Goal: Information Seeking & Learning: Learn about a topic

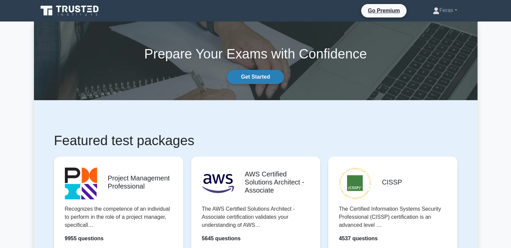
click at [250, 78] on link "Get Started" at bounding box center [255, 77] width 56 height 14
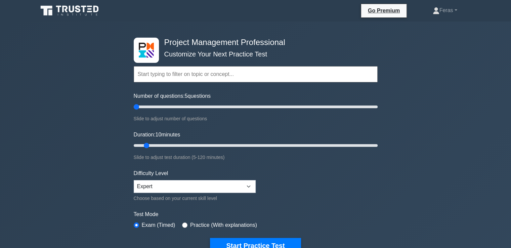
drag, startPoint x: 142, startPoint y: 108, endPoint x: 122, endPoint y: 110, distance: 20.0
type input "5"
click at [134, 109] on input "Number of questions: 5 questions" at bounding box center [256, 107] width 244 height 8
drag, startPoint x: 145, startPoint y: 146, endPoint x: 117, endPoint y: 152, distance: 28.9
type input "5"
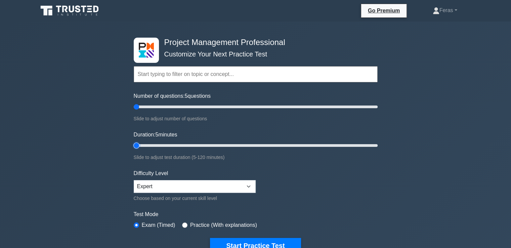
click at [134, 150] on input "Duration: 5 minutes" at bounding box center [256, 145] width 244 height 8
click at [253, 240] on button "Start Practice Test" at bounding box center [255, 245] width 91 height 15
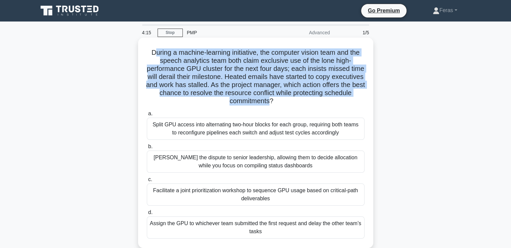
drag, startPoint x: 152, startPoint y: 53, endPoint x: 284, endPoint y: 101, distance: 140.0
click at [284, 101] on h5 "During a machine-learning initiative, the computer vision team and the speech a…" at bounding box center [255, 76] width 219 height 57
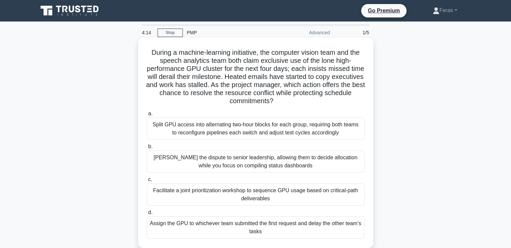
click at [145, 51] on div "During a machine-learning initiative, the computer vision team and the speech a…" at bounding box center [256, 142] width 230 height 205
click at [151, 53] on h5 "During a machine-learning initiative, the computer vision team and the speech a…" at bounding box center [255, 76] width 219 height 57
drag, startPoint x: 149, startPoint y: 51, endPoint x: 303, endPoint y: 99, distance: 160.7
click at [303, 99] on h5 "During a machine-learning initiative, the computer vision team and the speech a…" at bounding box center [255, 76] width 219 height 57
copy h5 "During a machine-learning initiative, the computer vision team and the speech a…"
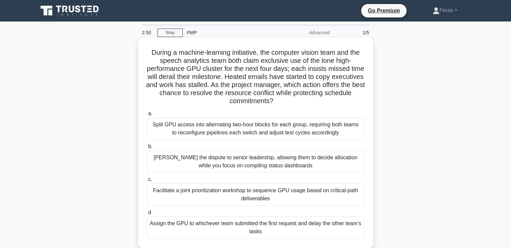
click at [329, 189] on div "Facilitate a joint prioritization workshop to sequence GPU usage based on criti…" at bounding box center [256, 194] width 218 height 22
click at [147, 182] on input "c. Facilitate a joint prioritization workshop to sequence GPU usage based on cr…" at bounding box center [147, 179] width 0 height 4
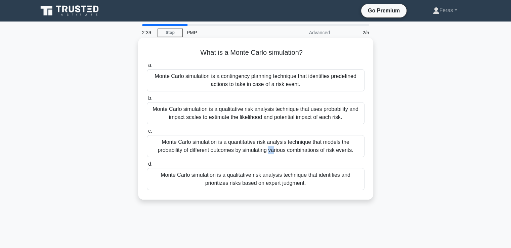
drag, startPoint x: 211, startPoint y: 143, endPoint x: 205, endPoint y: 140, distance: 6.8
click at [205, 140] on div "Monte Carlo simulation is a quantitative risk analysis technique that models th…" at bounding box center [256, 146] width 218 height 22
click at [296, 142] on div "Monte Carlo simulation is a quantitative risk analysis technique that models th…" at bounding box center [256, 146] width 218 height 22
click at [147, 133] on input "c. Monte Carlo simulation is a quantitative risk analysis technique that models…" at bounding box center [147, 131] width 0 height 4
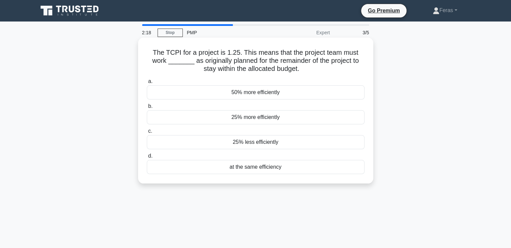
click at [267, 93] on div "50% more efficiently" at bounding box center [256, 92] width 218 height 14
click at [147, 84] on input "a. 50% more efficiently" at bounding box center [147, 81] width 0 height 4
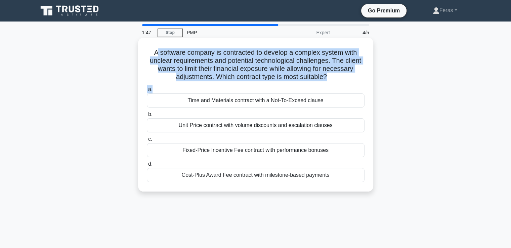
drag, startPoint x: 154, startPoint y: 51, endPoint x: 355, endPoint y: 84, distance: 204.2
click at [355, 84] on div "A software company is contracted to develop a complex system with unclear requi…" at bounding box center [256, 114] width 230 height 149
copy div "software company is contracted to develop a complex system with unclear require…"
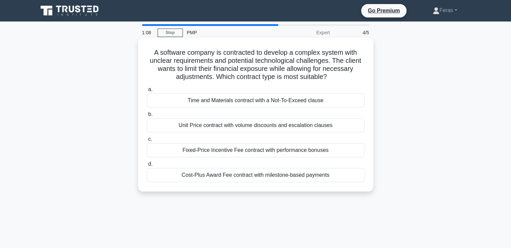
click at [333, 178] on div "Cost-Plus Award Fee contract with milestone-based payments" at bounding box center [256, 175] width 218 height 14
click at [147, 166] on input "d. Cost-Plus Award Fee contract with milestone-based payments" at bounding box center [147, 164] width 0 height 4
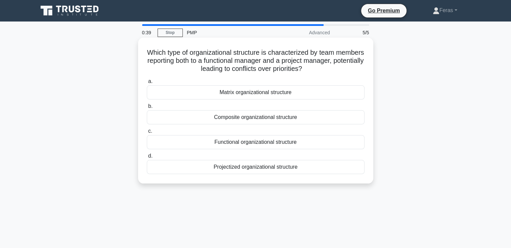
click at [235, 121] on div "Composite organizational structure" at bounding box center [256, 117] width 218 height 14
click at [147, 109] on input "b. Composite organizational structure" at bounding box center [147, 106] width 0 height 4
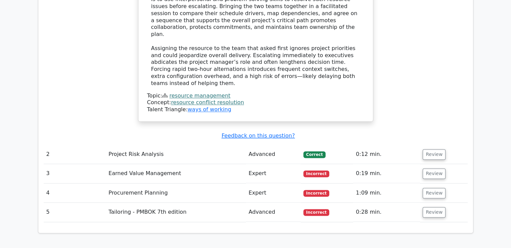
scroll to position [828, 0]
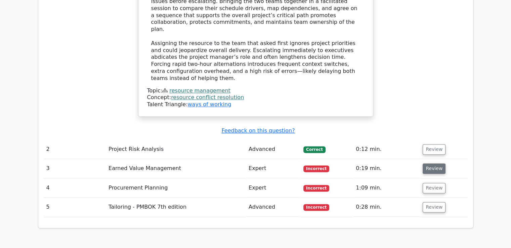
click at [433, 163] on button "Review" at bounding box center [434, 168] width 23 height 10
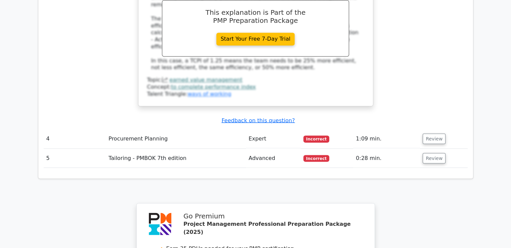
scroll to position [1177, 0]
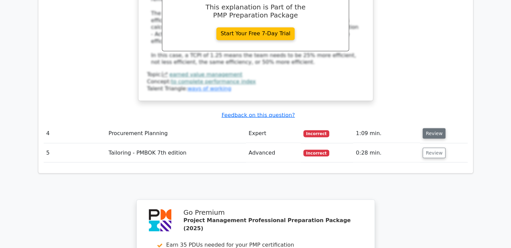
click at [433, 128] on button "Review" at bounding box center [434, 133] width 23 height 10
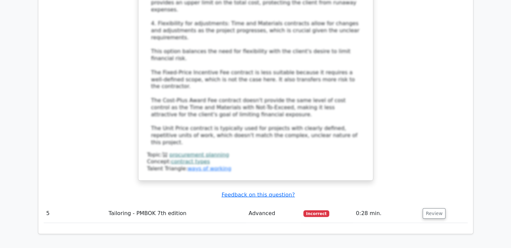
scroll to position [1570, 0]
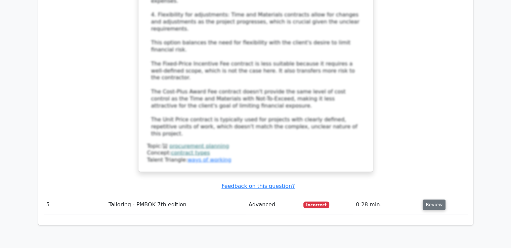
click at [440, 200] on button "Review" at bounding box center [434, 205] width 23 height 10
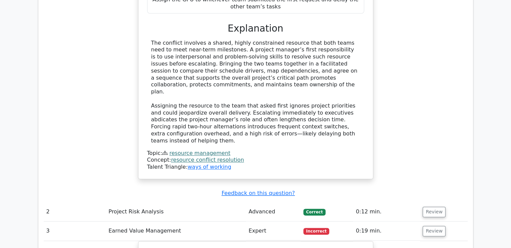
scroll to position [796, 0]
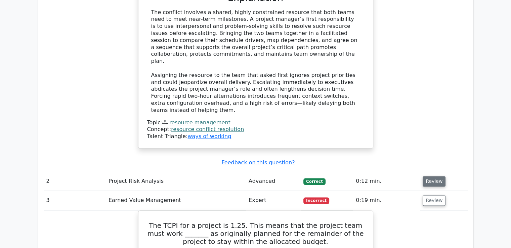
click at [434, 176] on button "Review" at bounding box center [434, 181] width 23 height 10
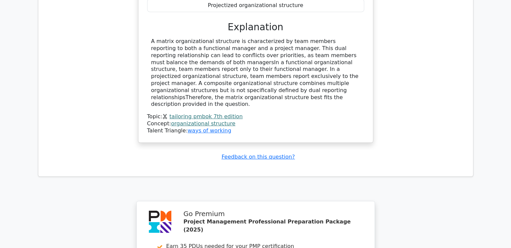
scroll to position [2363, 0]
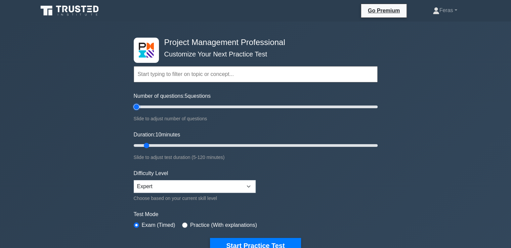
drag, startPoint x: 143, startPoint y: 108, endPoint x: 139, endPoint y: 125, distance: 17.8
type input "5"
click at [134, 111] on input "Number of questions: 5 questions" at bounding box center [256, 107] width 244 height 8
drag, startPoint x: 144, startPoint y: 145, endPoint x: 125, endPoint y: 147, distance: 18.9
type input "5"
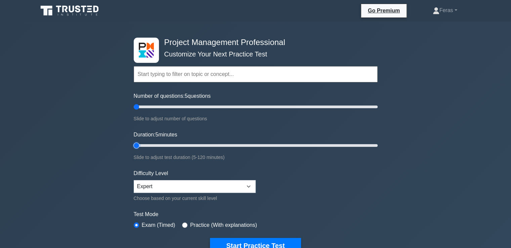
click at [134, 146] on input "Duration: 5 minutes" at bounding box center [256, 145] width 244 height 8
click at [247, 240] on button "Start Practice Test" at bounding box center [255, 245] width 91 height 15
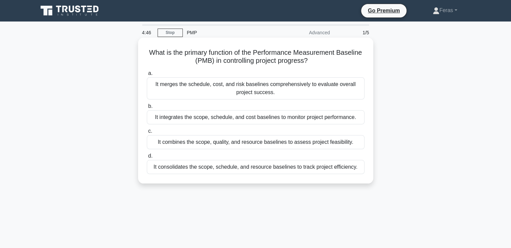
click at [265, 144] on div "It combines the scope, quality, and resource baselines to assess project feasib…" at bounding box center [256, 142] width 218 height 14
click at [147, 133] on input "c. It combines the scope, quality, and resource baselines to assess project fea…" at bounding box center [147, 131] width 0 height 4
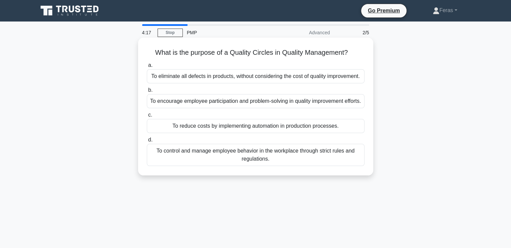
click at [271, 77] on div "To eliminate all defects in products, without considering the cost of quality i…" at bounding box center [256, 76] width 218 height 14
click at [147, 68] on input "a. To eliminate all defects in products, without considering the cost of qualit…" at bounding box center [147, 65] width 0 height 4
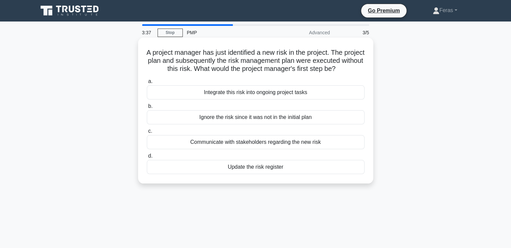
click at [228, 98] on div "Integrate this risk into ongoing project tasks" at bounding box center [256, 92] width 218 height 14
click at [147, 84] on input "a. Integrate this risk into ongoing project tasks" at bounding box center [147, 81] width 0 height 4
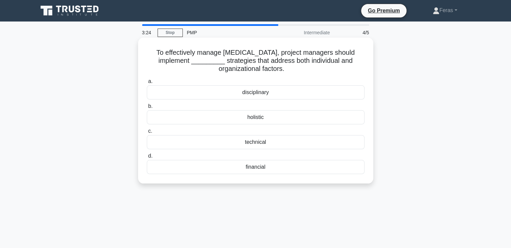
click at [271, 119] on div "holistic" at bounding box center [256, 117] width 218 height 14
click at [147, 109] on input "b. holistic" at bounding box center [147, 106] width 0 height 4
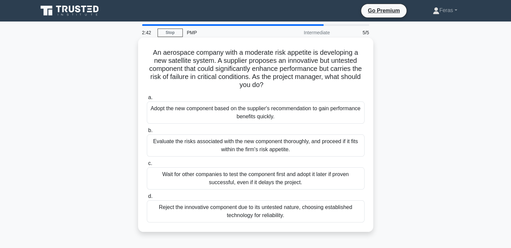
click at [189, 146] on div "Evaluate the risks associated with the new component thoroughly, and proceed if…" at bounding box center [256, 145] width 218 height 22
click at [147, 133] on input "b. Evaluate the risks associated with the new component thoroughly, and proceed…" at bounding box center [147, 130] width 0 height 4
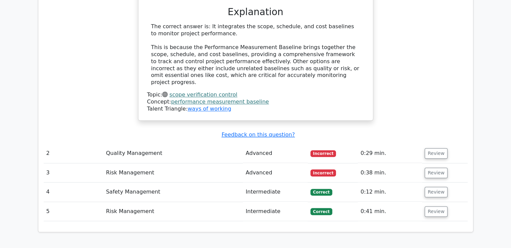
scroll to position [726, 0]
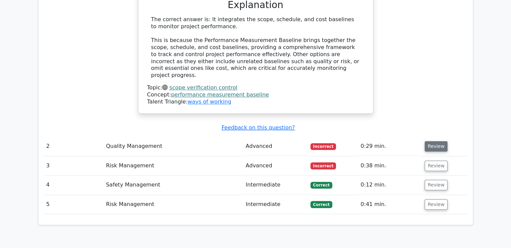
click at [426, 141] on button "Review" at bounding box center [436, 146] width 23 height 10
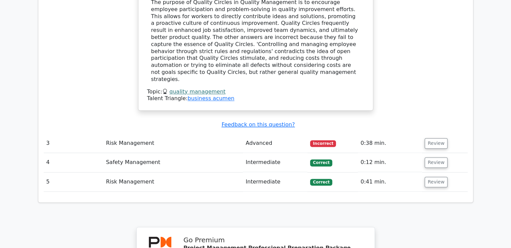
scroll to position [1046, 0]
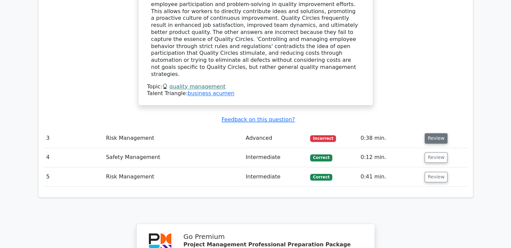
click at [441, 133] on button "Review" at bounding box center [436, 138] width 23 height 10
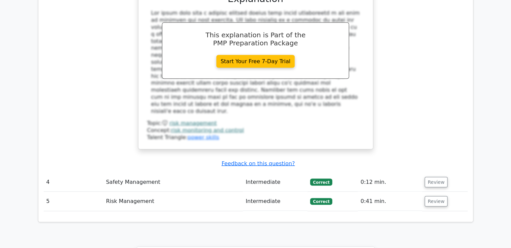
scroll to position [1368, 0]
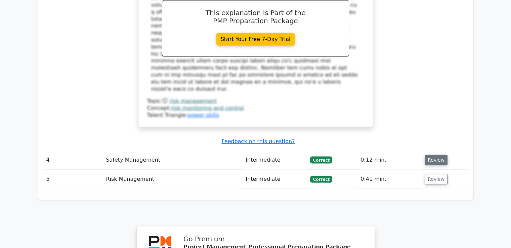
click at [441, 155] on button "Review" at bounding box center [436, 160] width 23 height 10
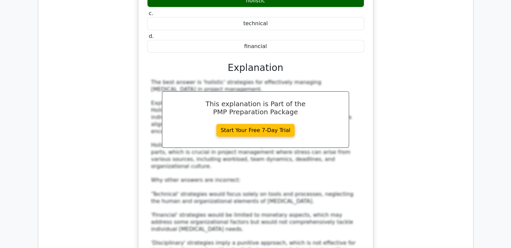
scroll to position [1634, 0]
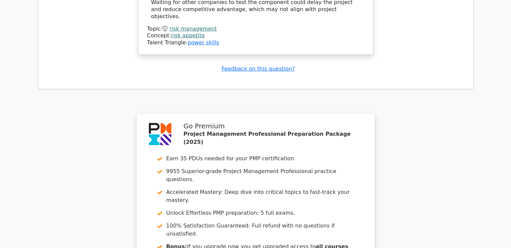
scroll to position [2331, 0]
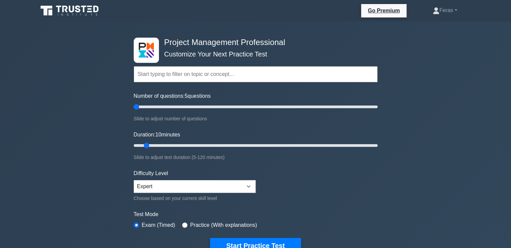
drag, startPoint x: 140, startPoint y: 107, endPoint x: 110, endPoint y: 110, distance: 29.7
type input "5"
click at [134, 109] on input "Number of questions: 5 questions" at bounding box center [256, 107] width 244 height 8
drag, startPoint x: 147, startPoint y: 148, endPoint x: 118, endPoint y: 153, distance: 29.3
type input "5"
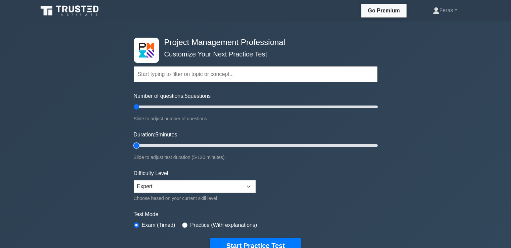
click at [134, 150] on input "Duration: 5 minutes" at bounding box center [256, 145] width 244 height 8
click at [241, 238] on button "Start Practice Test" at bounding box center [255, 245] width 91 height 15
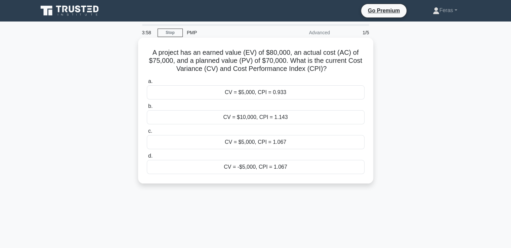
click at [273, 92] on div "CV = $5,000, CPI = 0.933" at bounding box center [256, 92] width 218 height 14
click at [147, 84] on input "a. CV = $5,000, CPI = 0.933" at bounding box center [147, 81] width 0 height 4
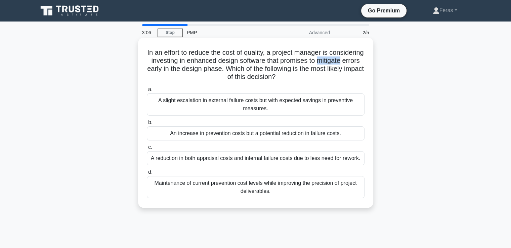
drag, startPoint x: 149, startPoint y: 69, endPoint x: 173, endPoint y: 70, distance: 24.9
click at [174, 70] on h5 "In an effort to reduce the cost of quality, a project manager is considering in…" at bounding box center [255, 64] width 219 height 33
copy h5 "mitigate"
click at [277, 135] on div "An increase in prevention costs but a potential reduction in failure costs." at bounding box center [256, 133] width 218 height 14
click at [147, 125] on input "b. An increase in prevention costs but a potential reduction in failure costs." at bounding box center [147, 122] width 0 height 4
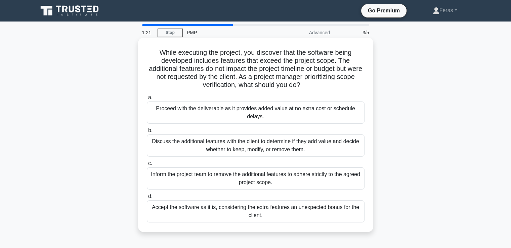
click at [235, 147] on div "Discuss the additional features with the client to determine if they add value …" at bounding box center [256, 145] width 218 height 22
click at [342, 143] on div "Discuss the additional features with the client to determine if they add value …" at bounding box center [256, 145] width 218 height 22
click at [147, 133] on input "b. Discuss the additional features with the client to determine if they add val…" at bounding box center [147, 130] width 0 height 4
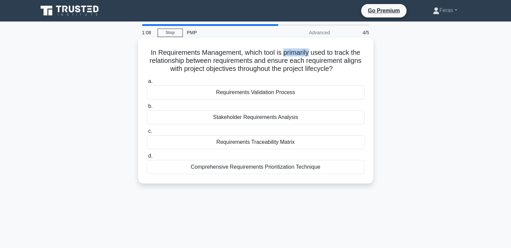
drag, startPoint x: 284, startPoint y: 50, endPoint x: 309, endPoint y: 54, distance: 25.4
click at [309, 54] on h5 "In Requirements Management, which tool is primarily used to track the relations…" at bounding box center [255, 60] width 219 height 25
copy h5 "primarily"
click at [271, 115] on div "Stakeholder Requirements Analysis" at bounding box center [256, 117] width 218 height 14
click at [147, 109] on input "b. Stakeholder Requirements Analysis" at bounding box center [147, 106] width 0 height 4
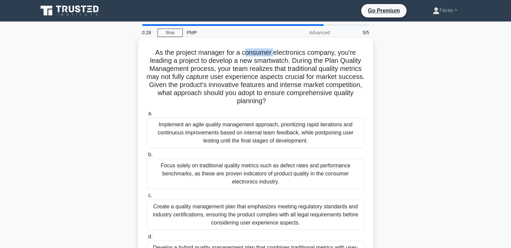
drag, startPoint x: 244, startPoint y: 54, endPoint x: 275, endPoint y: 53, distance: 30.9
click at [275, 53] on h5 "As the project manager for a consumer electronics company, you're leading a pro…" at bounding box center [255, 76] width 219 height 57
drag, startPoint x: 243, startPoint y: 51, endPoint x: 336, endPoint y: 52, distance: 93.1
click at [336, 52] on h5 "As the project manager for a consumer electronics company, you're leading a pro…" at bounding box center [255, 76] width 219 height 57
copy h5 "consumer electronics company"
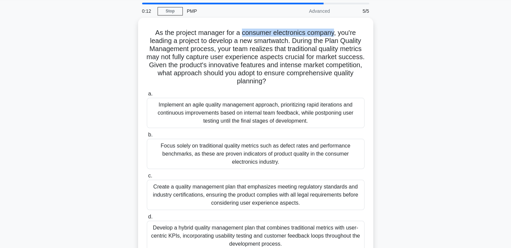
scroll to position [45, 0]
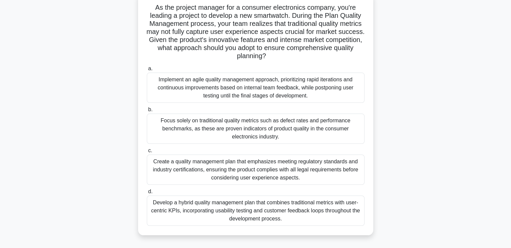
click at [222, 87] on div "Implement an agile quality management approach, prioritizing rapid iterations a…" at bounding box center [256, 88] width 218 height 30
click at [147, 71] on input "a. Implement an agile quality management approach, prioritizing rapid iteration…" at bounding box center [147, 69] width 0 height 4
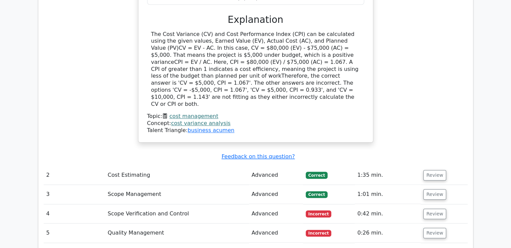
scroll to position [725, 0]
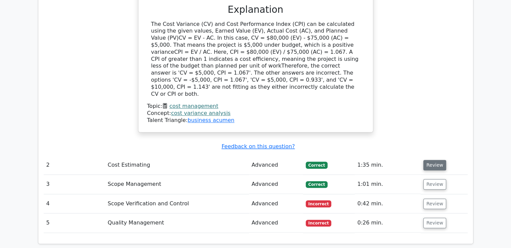
click at [431, 160] on button "Review" at bounding box center [434, 165] width 23 height 10
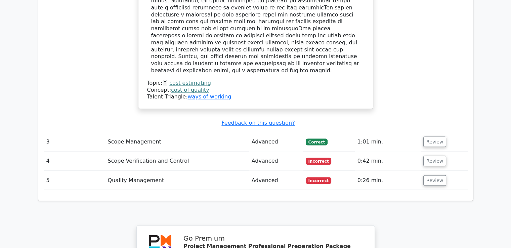
scroll to position [1184, 0]
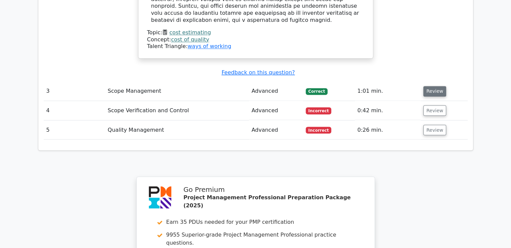
click at [429, 86] on button "Review" at bounding box center [434, 91] width 23 height 10
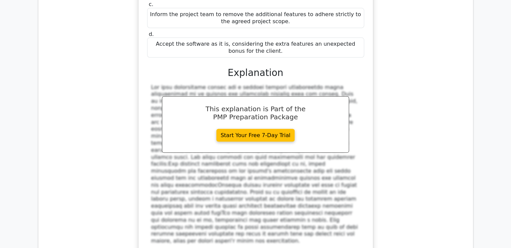
scroll to position [1458, 0]
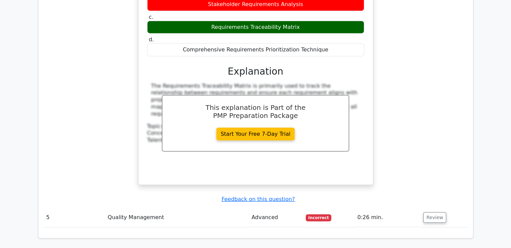
scroll to position [1830, 0]
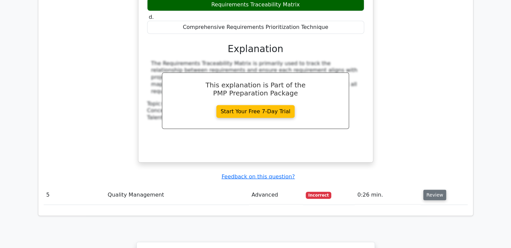
click at [430, 190] on button "Review" at bounding box center [434, 195] width 23 height 10
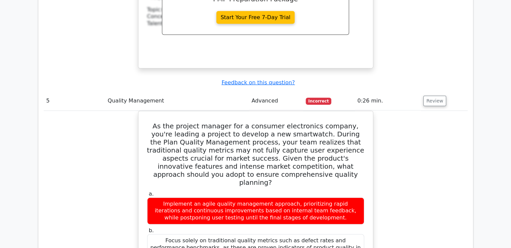
scroll to position [2505, 0]
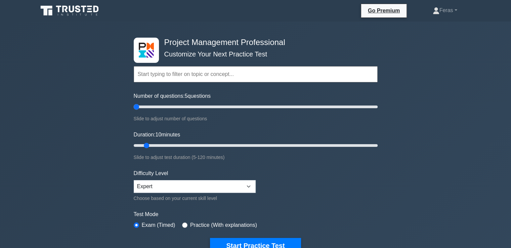
drag, startPoint x: 143, startPoint y: 106, endPoint x: 131, endPoint y: 107, distance: 12.1
type input "5"
click at [134, 107] on input "Number of questions: 5 questions" at bounding box center [256, 107] width 244 height 8
drag, startPoint x: 147, startPoint y: 145, endPoint x: 128, endPoint y: 148, distance: 19.0
type input "5"
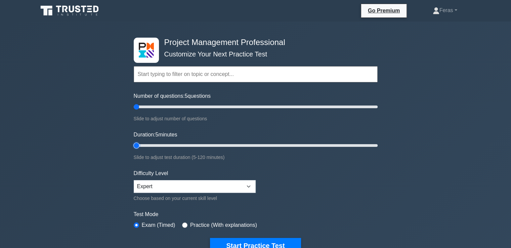
click at [134, 148] on input "Duration: 5 minutes" at bounding box center [256, 145] width 244 height 8
click at [248, 239] on button "Start Practice Test" at bounding box center [255, 245] width 91 height 15
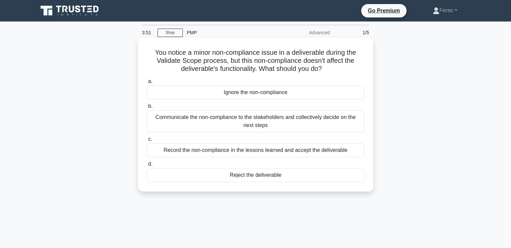
click at [311, 106] on label "b. Communicate the non-compliance to the stakeholders and collectively decide o…" at bounding box center [256, 117] width 218 height 30
click at [147, 106] on input "b. Communicate the non-compliance to the stakeholders and collectively decide o…" at bounding box center [147, 106] width 0 height 4
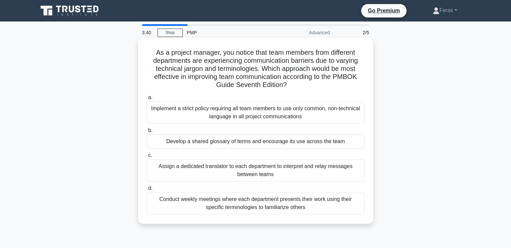
drag, startPoint x: 153, startPoint y: 53, endPoint x: 306, endPoint y: 85, distance: 156.0
click at [306, 85] on h5 "As a project manager, you notice that team members from different departments a…" at bounding box center [255, 68] width 219 height 41
copy h5 "As a project manager, you notice that team members from different departments a…"
click at [316, 86] on h5 "As a project manager, you notice that team members from different departments a…" at bounding box center [255, 68] width 219 height 41
drag, startPoint x: 219, startPoint y: 77, endPoint x: 278, endPoint y: 79, distance: 59.5
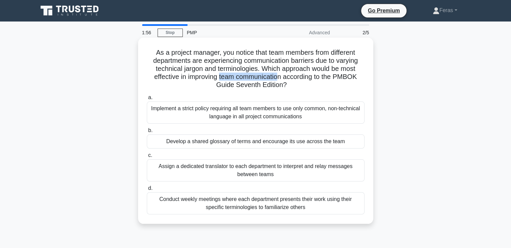
click at [278, 79] on h5 "As a project manager, you notice that team members from different departments a…" at bounding box center [255, 68] width 219 height 41
drag, startPoint x: 185, startPoint y: 76, endPoint x: 285, endPoint y: 78, distance: 99.8
click at [285, 78] on h5 "As a project manager, you notice that team members from different departments a…" at bounding box center [255, 68] width 219 height 41
copy h5 "improving team communication"
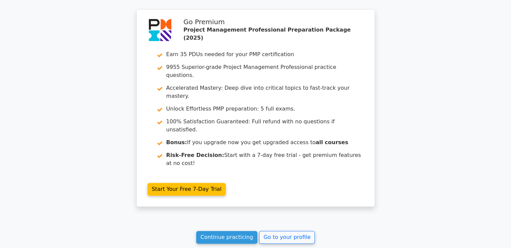
scroll to position [1005, 0]
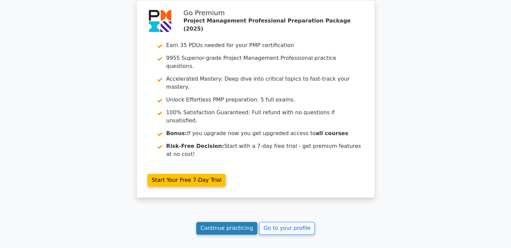
click at [245, 222] on link "Continue practicing" at bounding box center [226, 228] width 61 height 13
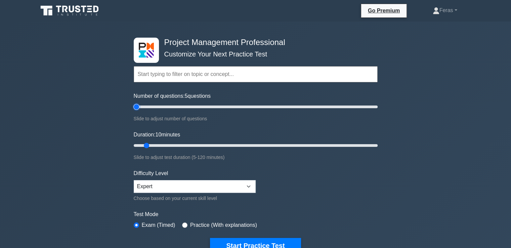
drag, startPoint x: 141, startPoint y: 106, endPoint x: 133, endPoint y: 107, distance: 7.9
type input "5"
click at [134, 107] on input "Number of questions: 5 questions" at bounding box center [256, 107] width 244 height 8
drag, startPoint x: 147, startPoint y: 144, endPoint x: 123, endPoint y: 126, distance: 29.6
type input "5"
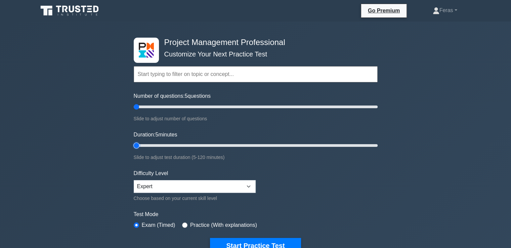
click at [134, 141] on input "Duration: 5 minutes" at bounding box center [256, 145] width 244 height 8
